Goal: Transaction & Acquisition: Purchase product/service

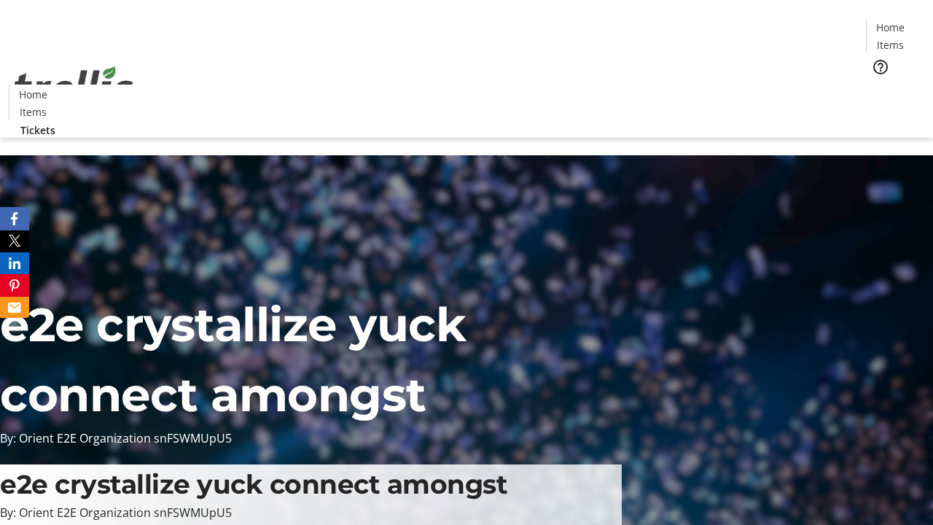
click at [878, 85] on span "Tickets" at bounding box center [895, 92] width 35 height 15
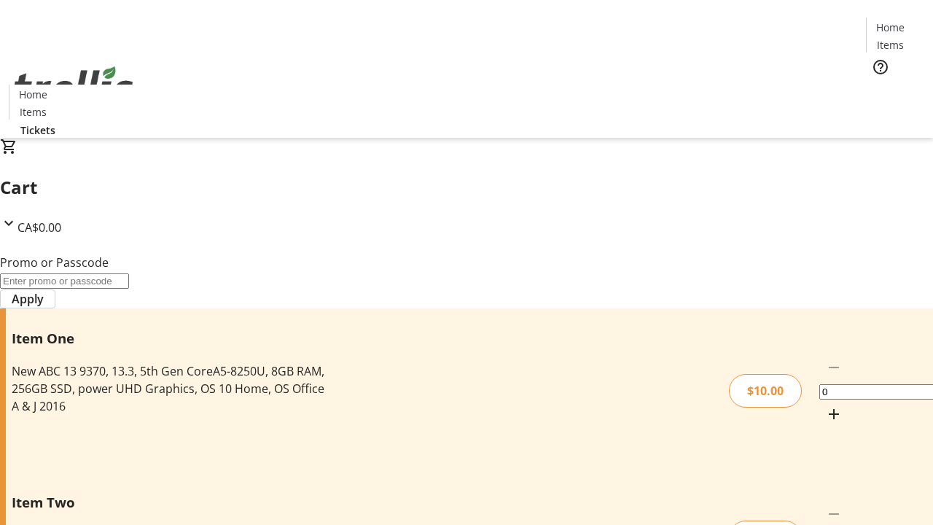
click at [825, 405] on mat-icon "Increment by one" at bounding box center [833, 413] width 17 height 17
type input "1"
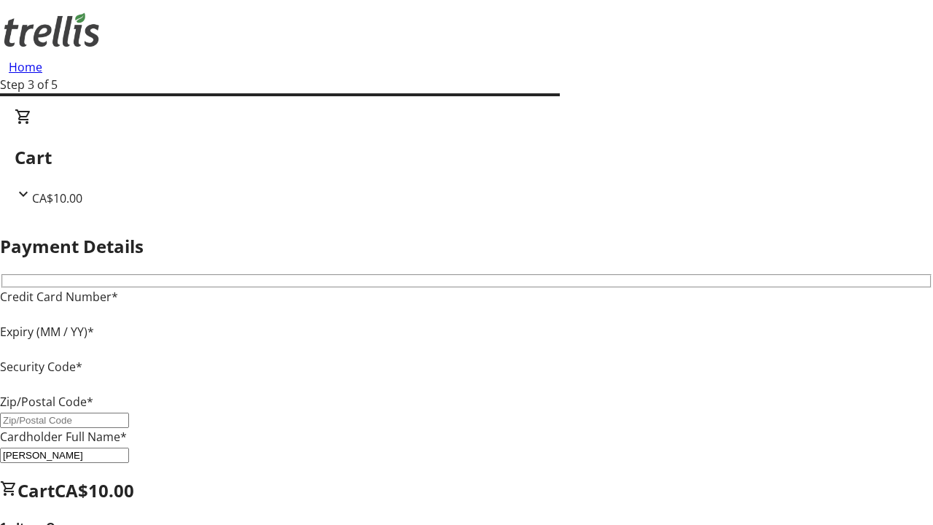
type input "V1Y 0C2"
